Goal: Obtain resource: Obtain resource

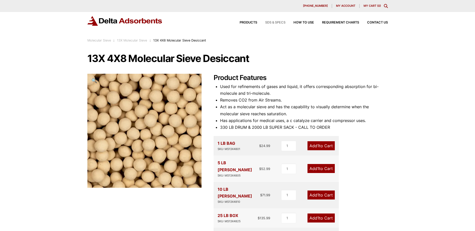
click at [274, 22] on span "SDS & SPECS" at bounding box center [275, 22] width 20 height 3
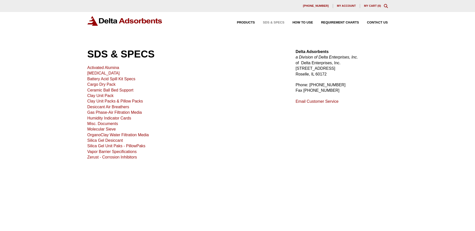
click at [92, 129] on link "Molecular Sieve" at bounding box center [101, 129] width 29 height 4
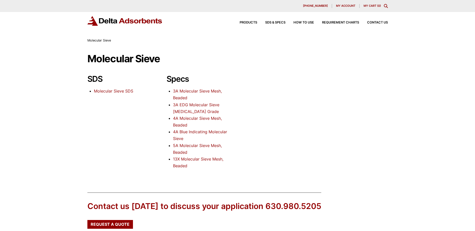
click at [101, 91] on link "Molecular Sieve SDS" at bounding box center [113, 91] width 39 height 5
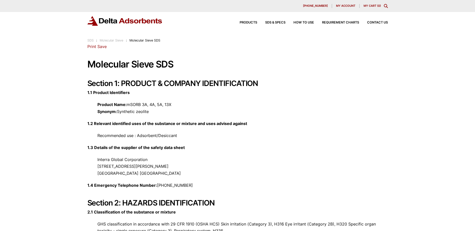
click at [92, 48] on link "Print" at bounding box center [91, 46] width 9 height 5
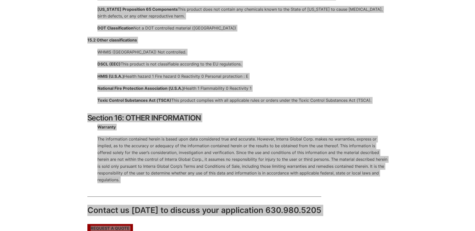
scroll to position [1854, 0]
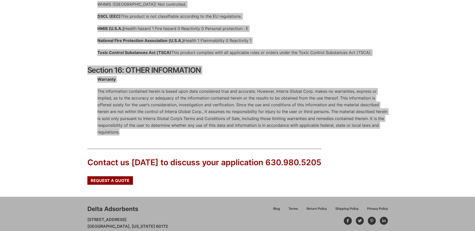
drag, startPoint x: 86, startPoint y: 64, endPoint x: 360, endPoint y: 118, distance: 278.9
copy div "Molecular Sieve SDS Section 1: PRODUCT & COMPANY IDENTIFICATION 1.1 Product Ide…"
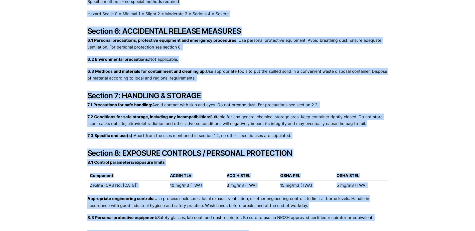
scroll to position [35, 0]
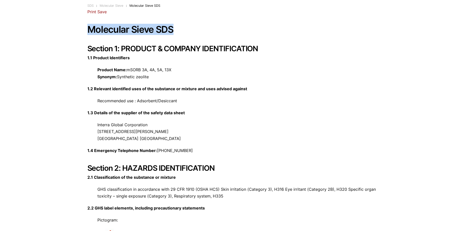
drag, startPoint x: 88, startPoint y: 28, endPoint x: 172, endPoint y: 30, distance: 84.1
click at [172, 30] on h1 "Molecular Sieve SDS" at bounding box center [237, 30] width 300 height 10
copy h1 "Molecular Sieve SDS"
